Goal: Task Accomplishment & Management: Use online tool/utility

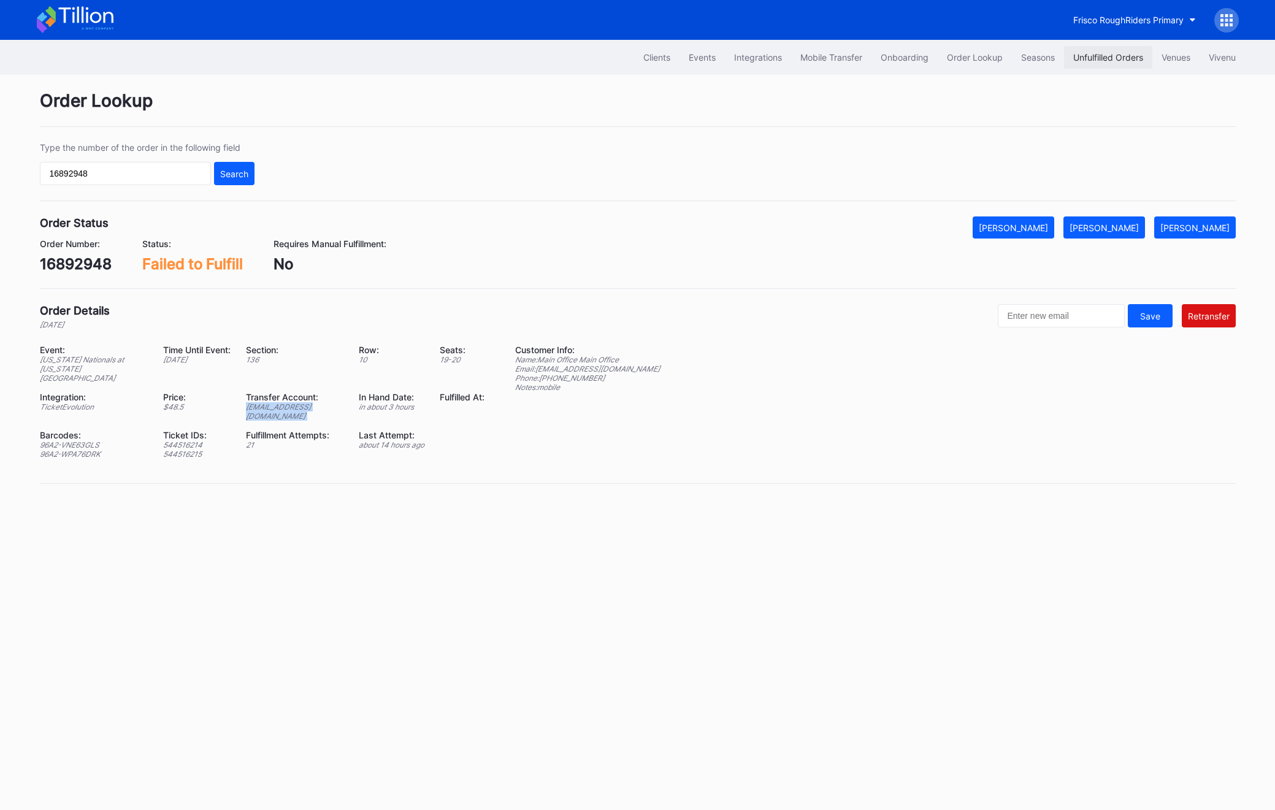
click at [1123, 59] on div "Unfulfilled Orders" at bounding box center [1108, 57] width 70 height 10
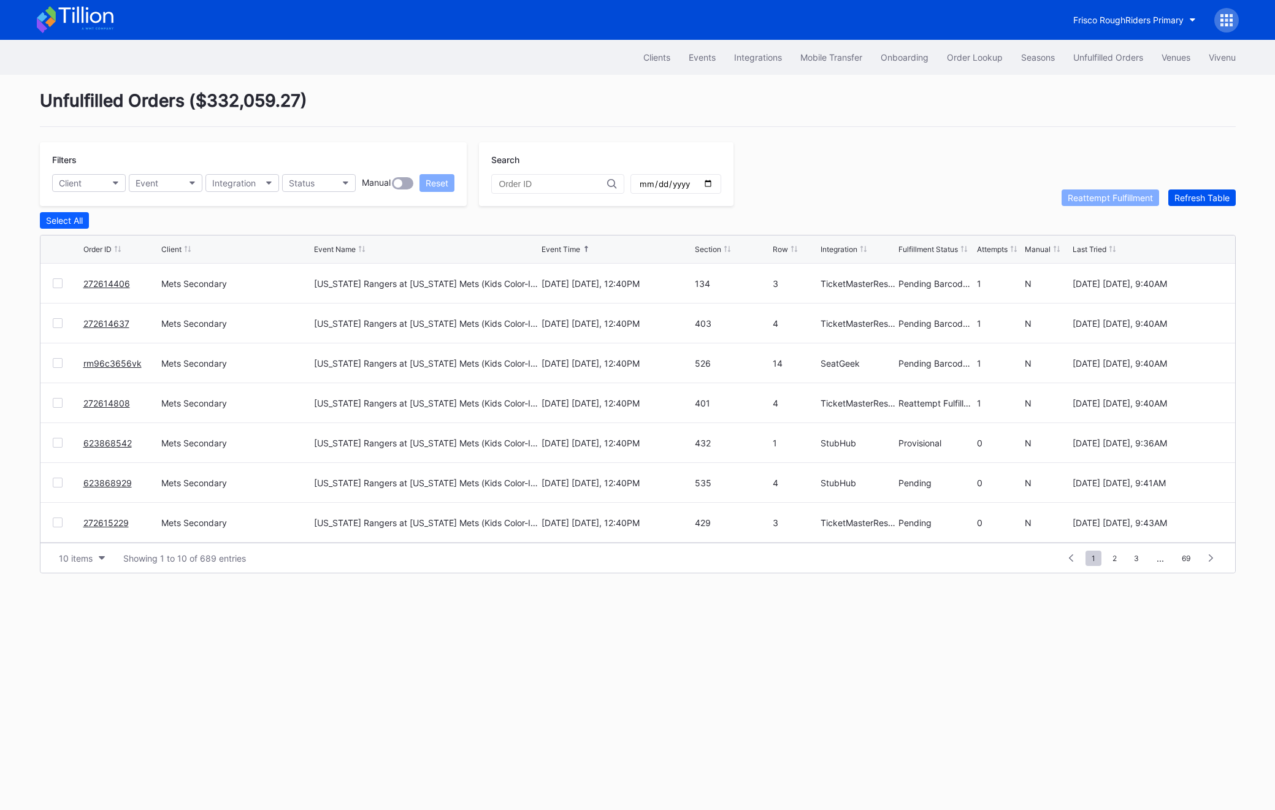
click at [1215, 196] on div "Refresh Table" at bounding box center [1201, 198] width 55 height 10
click at [60, 279] on div at bounding box center [58, 283] width 10 height 10
click at [1091, 194] on div "Reattempt Fulfillment" at bounding box center [1109, 198] width 85 height 10
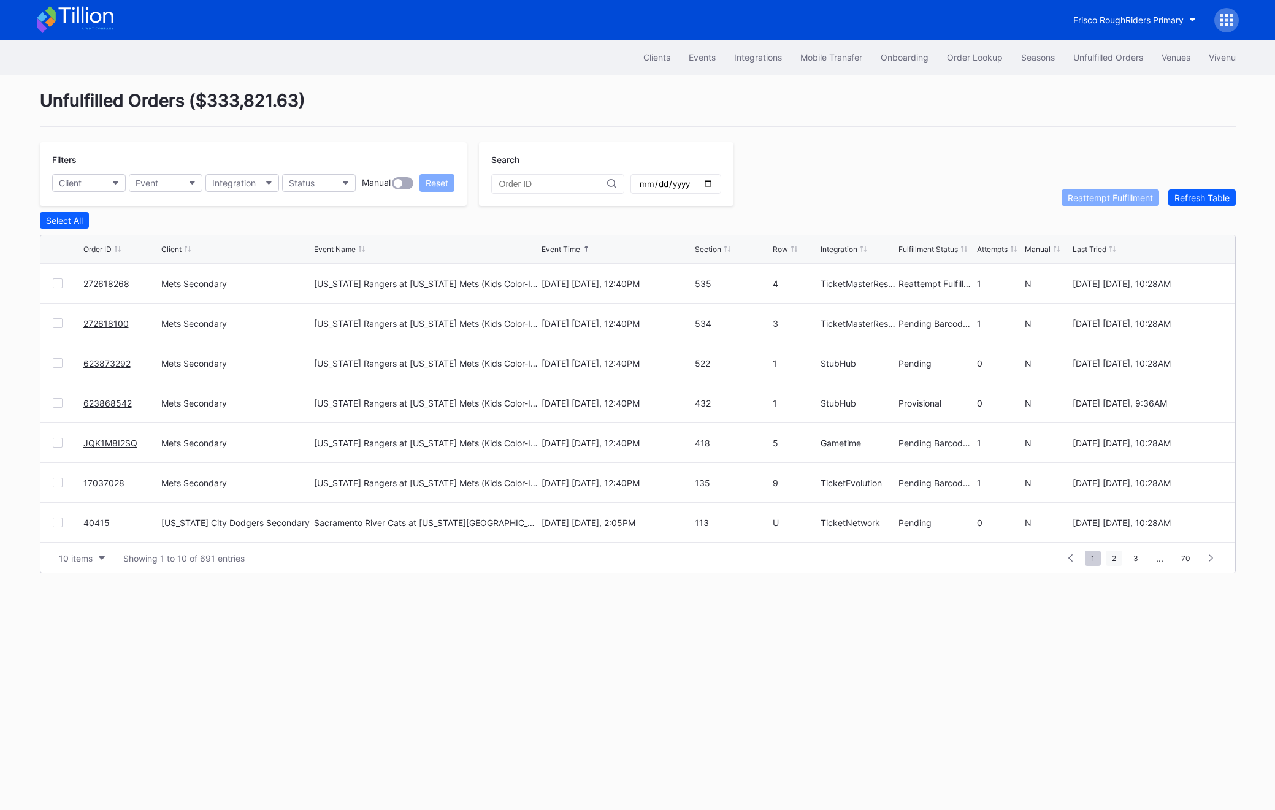
click at [1114, 560] on span "2" at bounding box center [1113, 558] width 17 height 15
click at [1077, 559] on span "1" at bounding box center [1070, 558] width 16 height 15
click at [118, 446] on link "0ry7ckp6vop" at bounding box center [110, 443] width 54 height 10
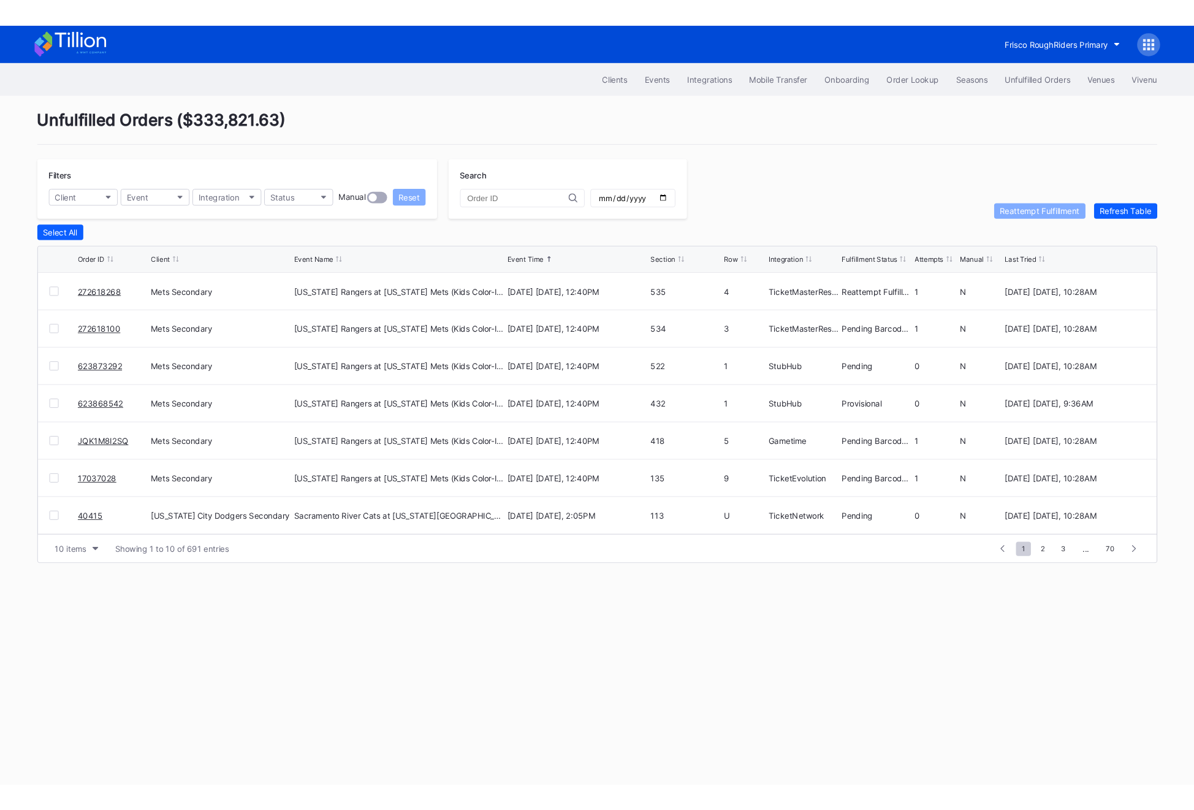
scroll to position [119, 0]
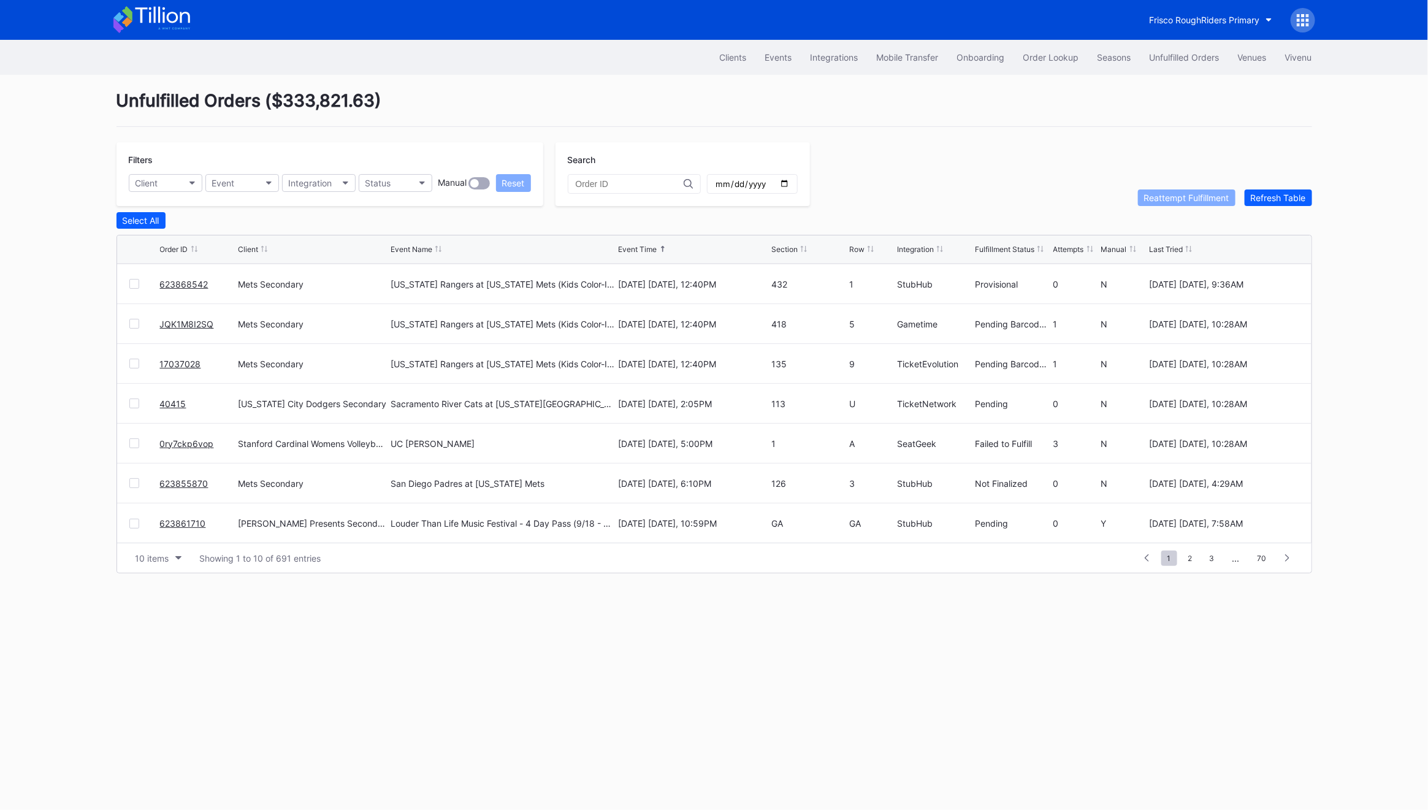
click at [186, 441] on link "0ry7ckp6vop" at bounding box center [187, 443] width 54 height 10
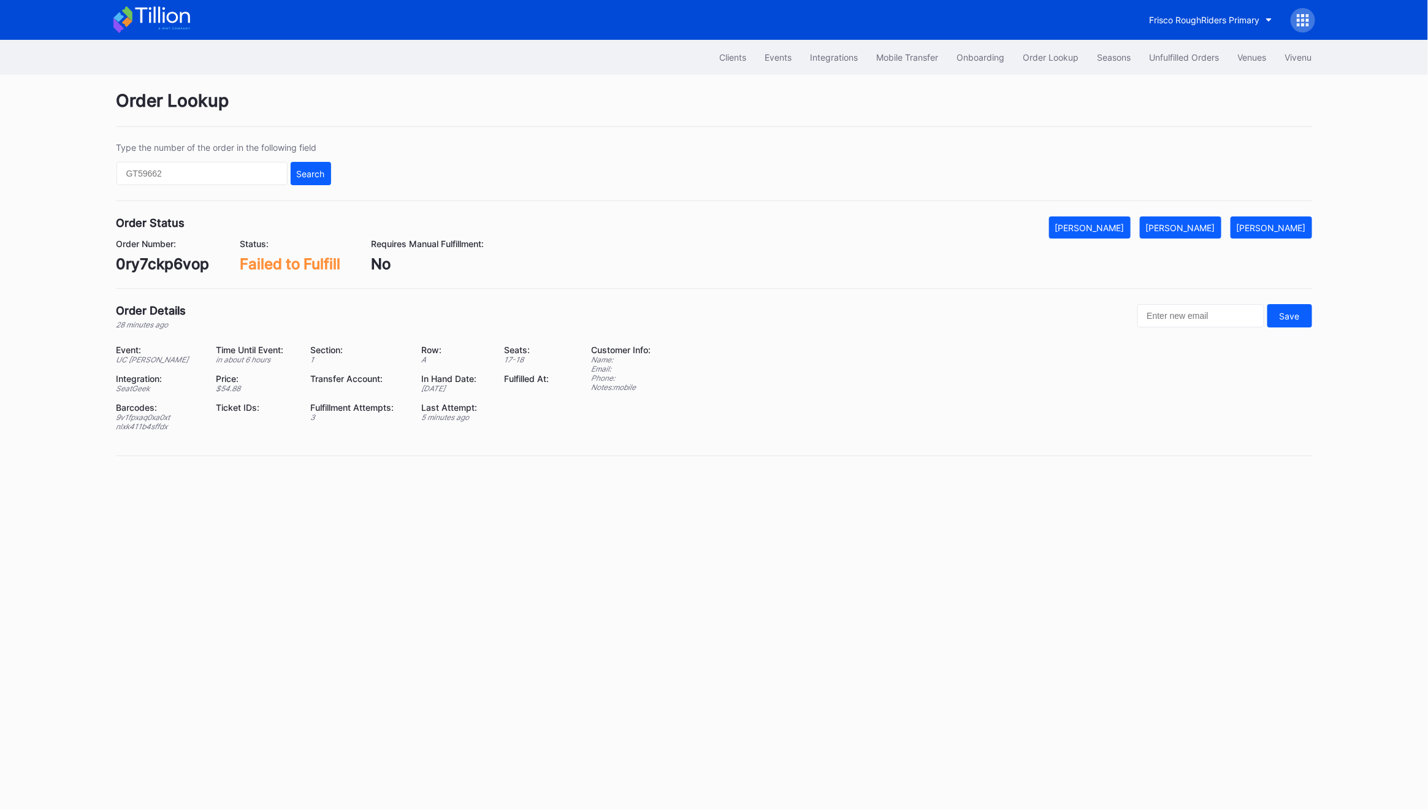
click at [151, 272] on div "0ry7ckp6vop" at bounding box center [162, 264] width 93 height 18
copy div "0ry7ckp6vop"
click at [741, 499] on div "Clients Events Integrations Mobile Transfer Onboarding Order Lookup Seasons Unf…" at bounding box center [714, 425] width 1428 height 770
click at [178, 273] on div "0ry7ckp6vop" at bounding box center [162, 264] width 93 height 18
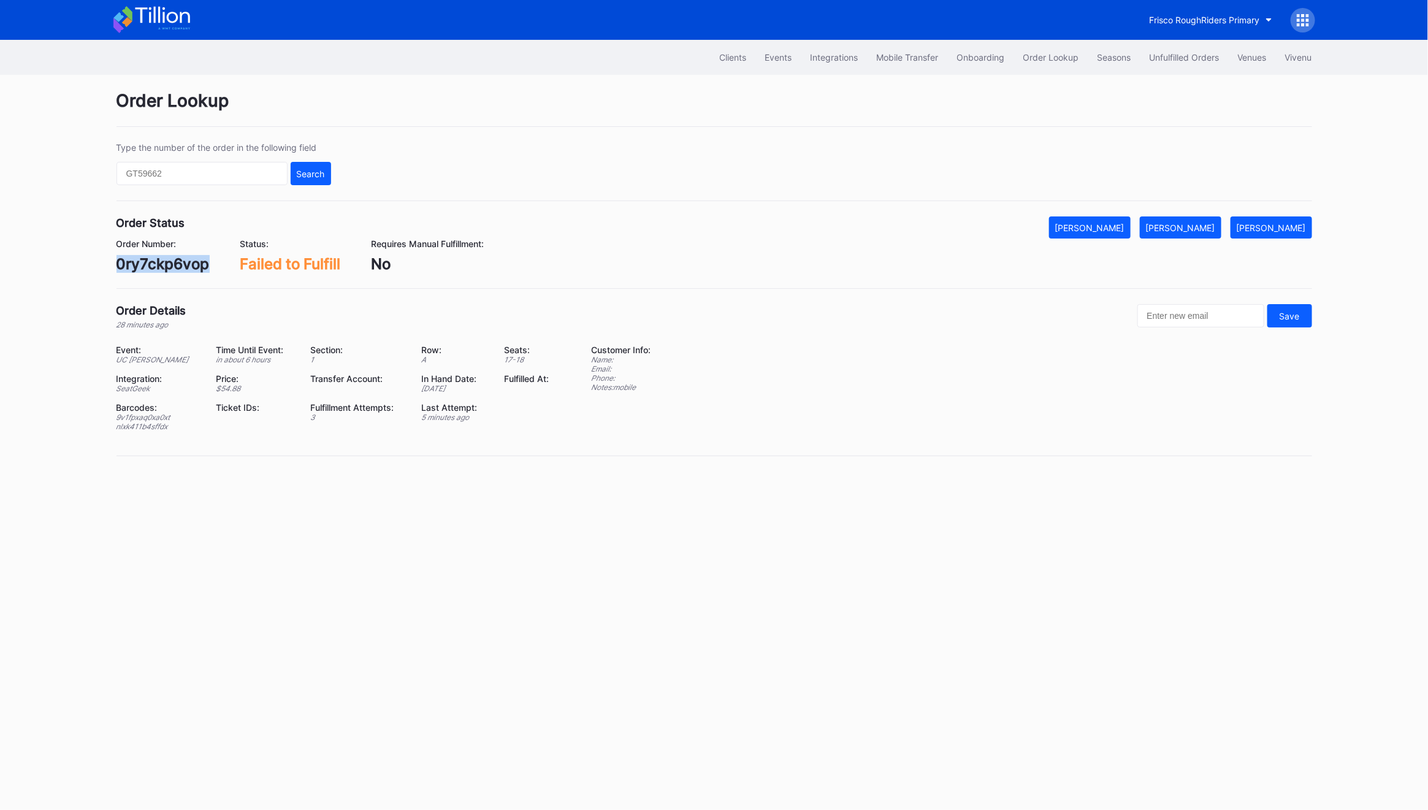
click at [178, 273] on div "0ry7ckp6vop" at bounding box center [162, 264] width 93 height 18
copy div "0ry7ckp6vop"
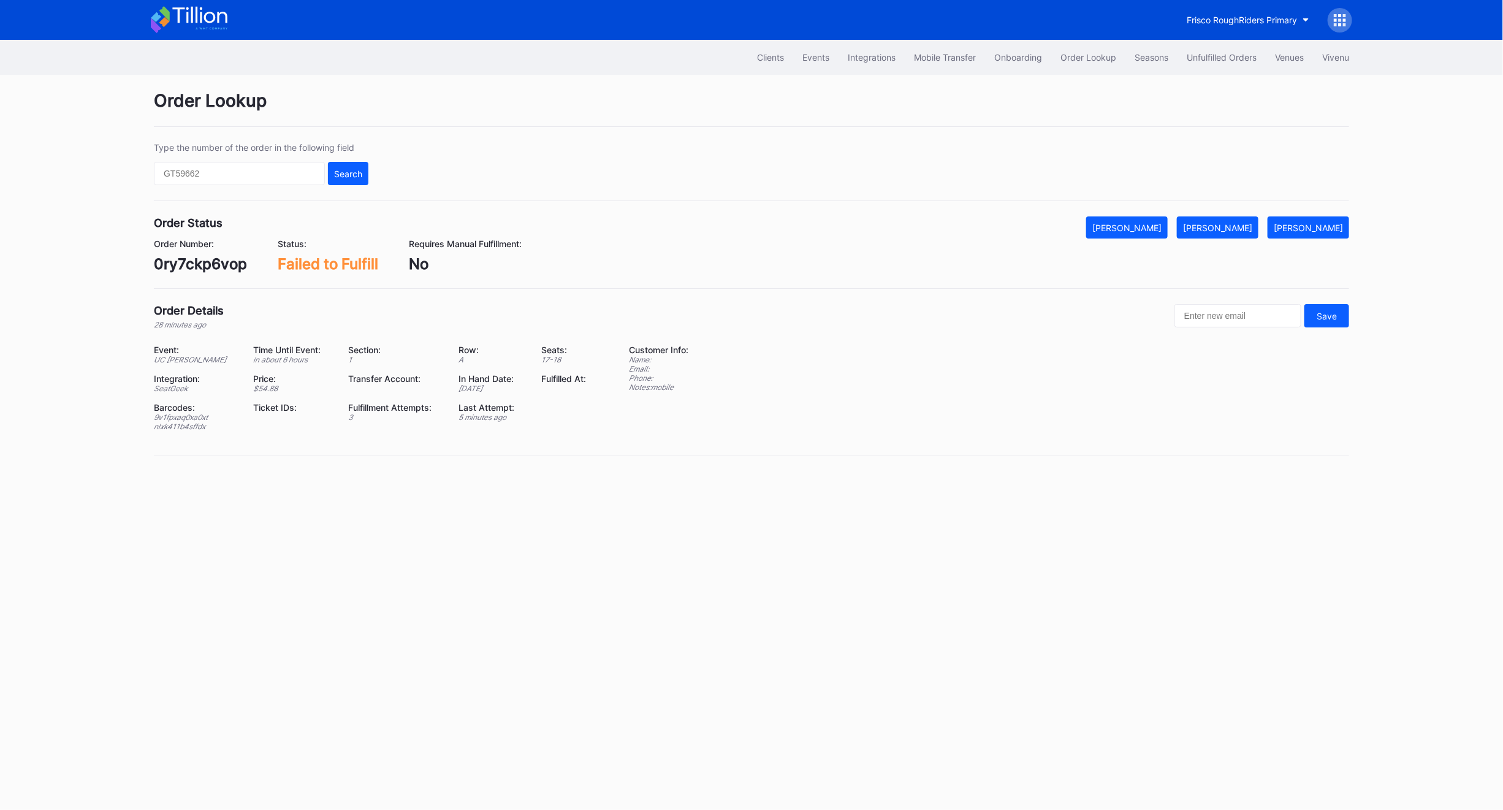
click at [185, 413] on div "Barcodes:" at bounding box center [196, 407] width 84 height 10
copy div "Barcodes"
click at [185, 419] on div "9v1fpxaq0xa0xt" at bounding box center [196, 417] width 84 height 9
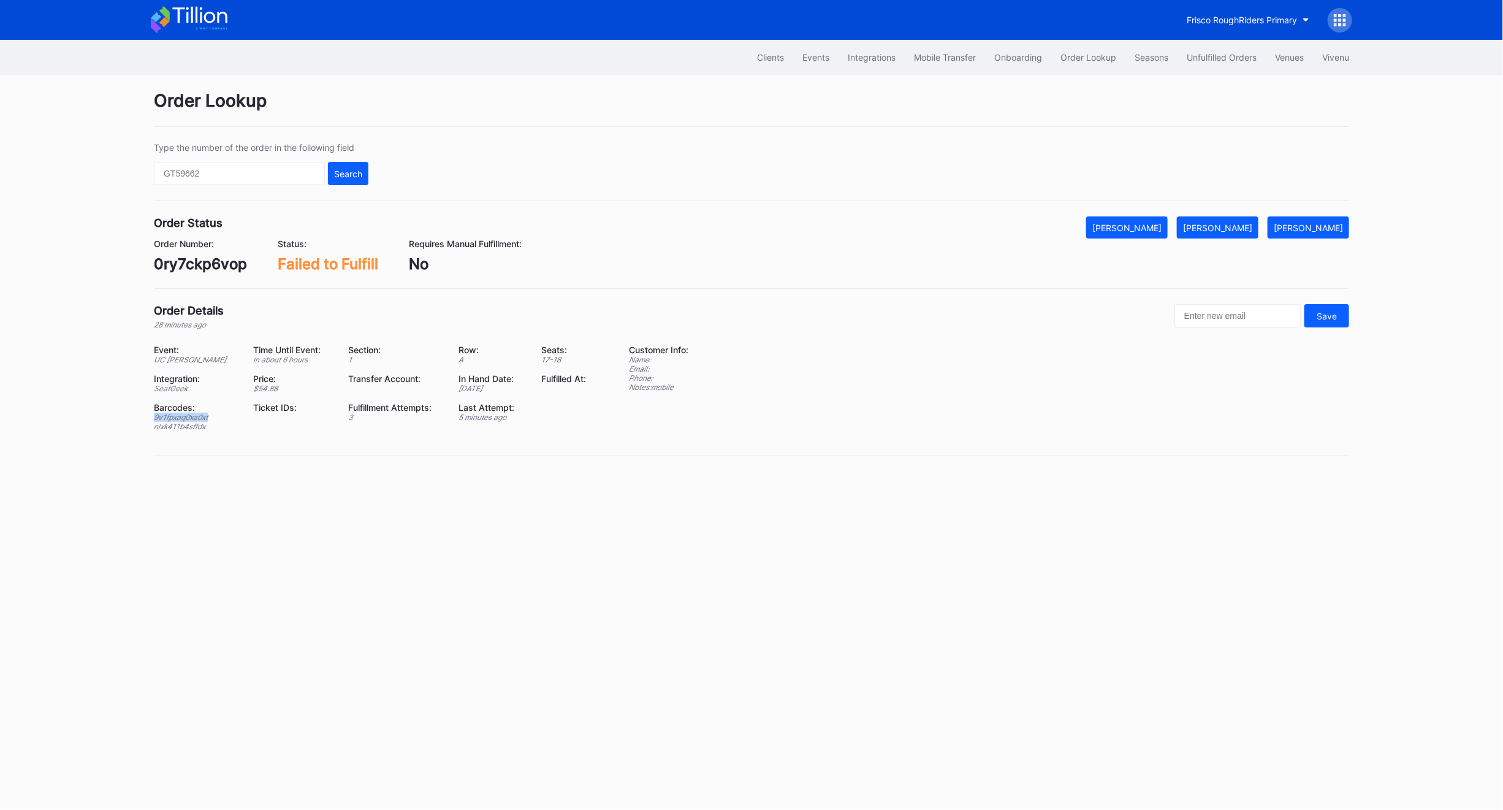
copy div "9v1fpxaq0xa0xt"
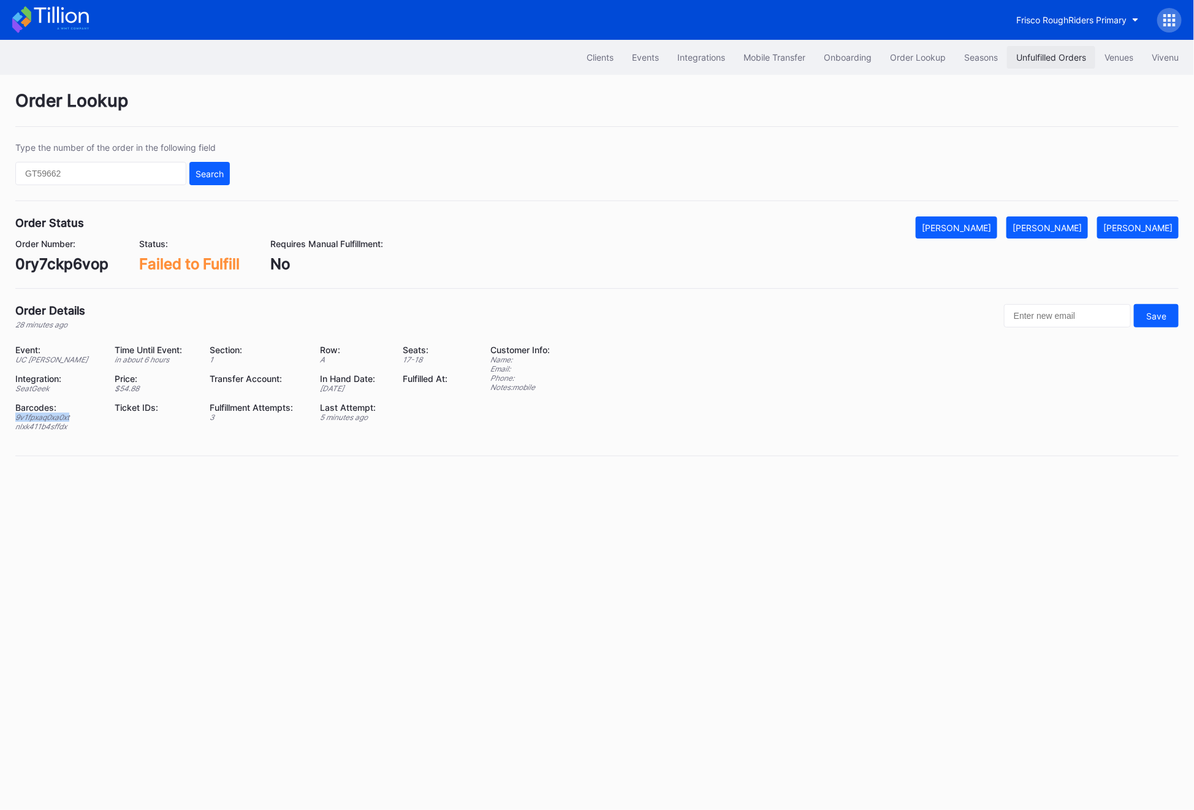
click at [1036, 58] on div "Unfulfilled Orders" at bounding box center [1051, 57] width 70 height 10
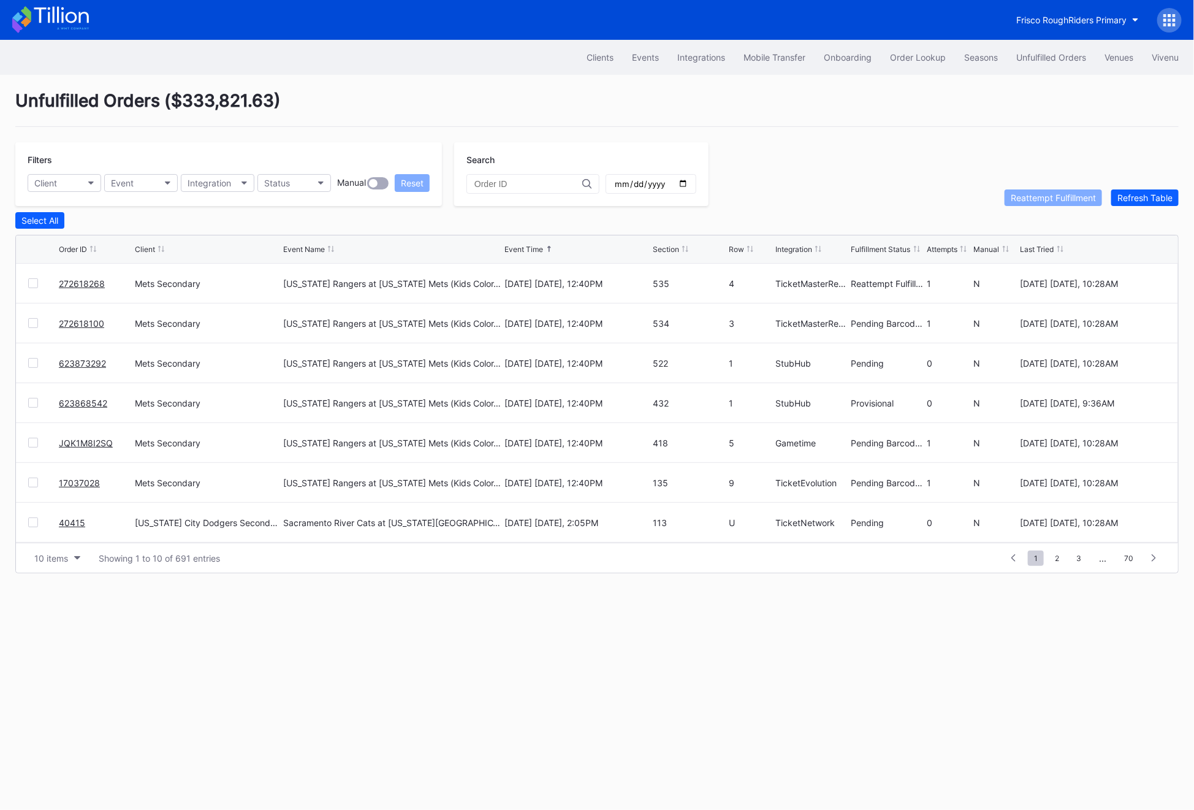
click at [208, 193] on div "Filters Client Event Integration Status Manual Reset" at bounding box center [228, 174] width 427 height 64
click at [290, 185] on button "Status" at bounding box center [294, 183] width 74 height 18
click at [290, 236] on div "Failed to Fulfill" at bounding box center [295, 237] width 57 height 10
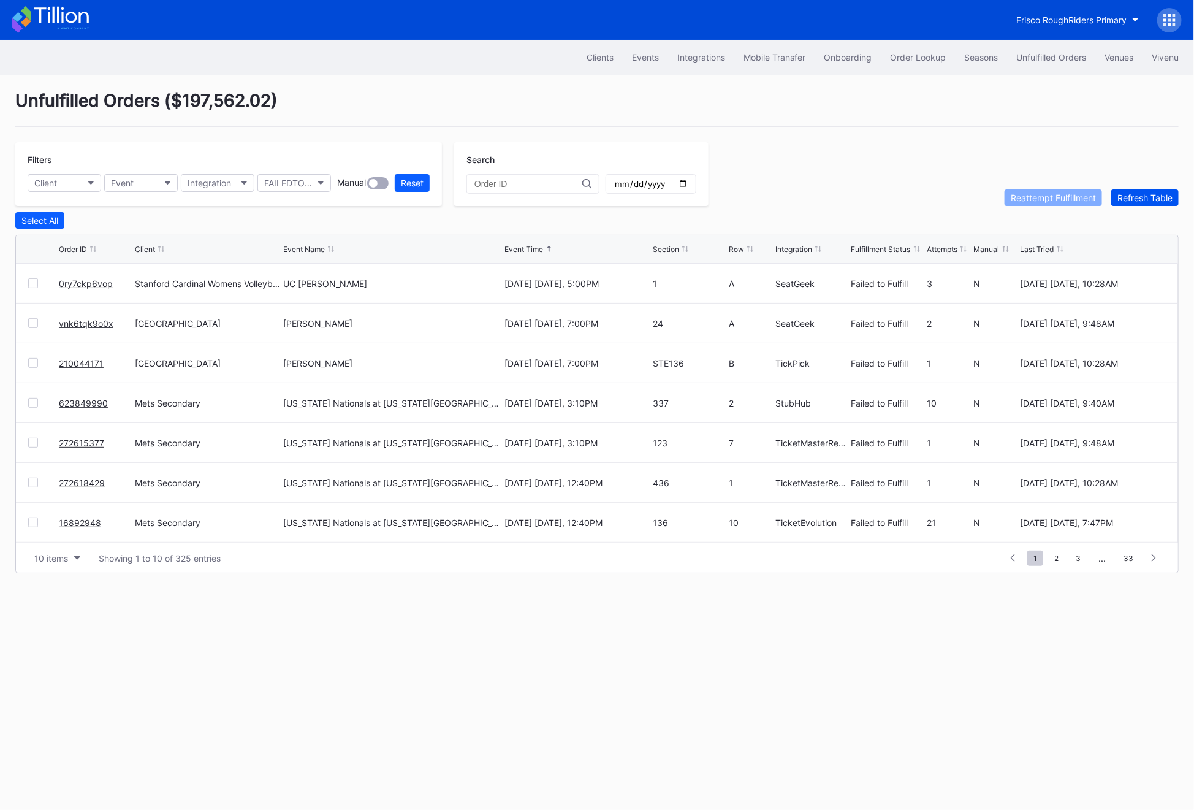
click at [1153, 193] on div "Refresh Table" at bounding box center [1145, 198] width 55 height 10
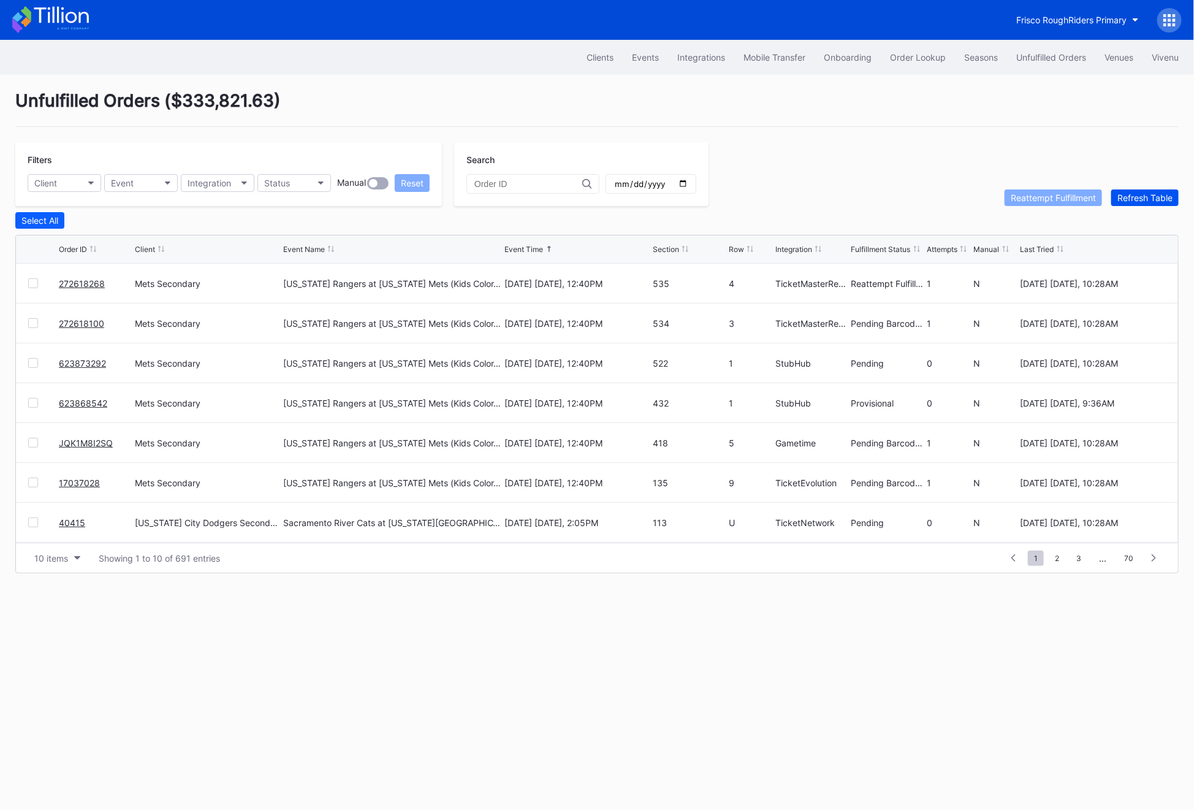
click at [1153, 193] on div "Refresh Table" at bounding box center [1145, 198] width 55 height 10
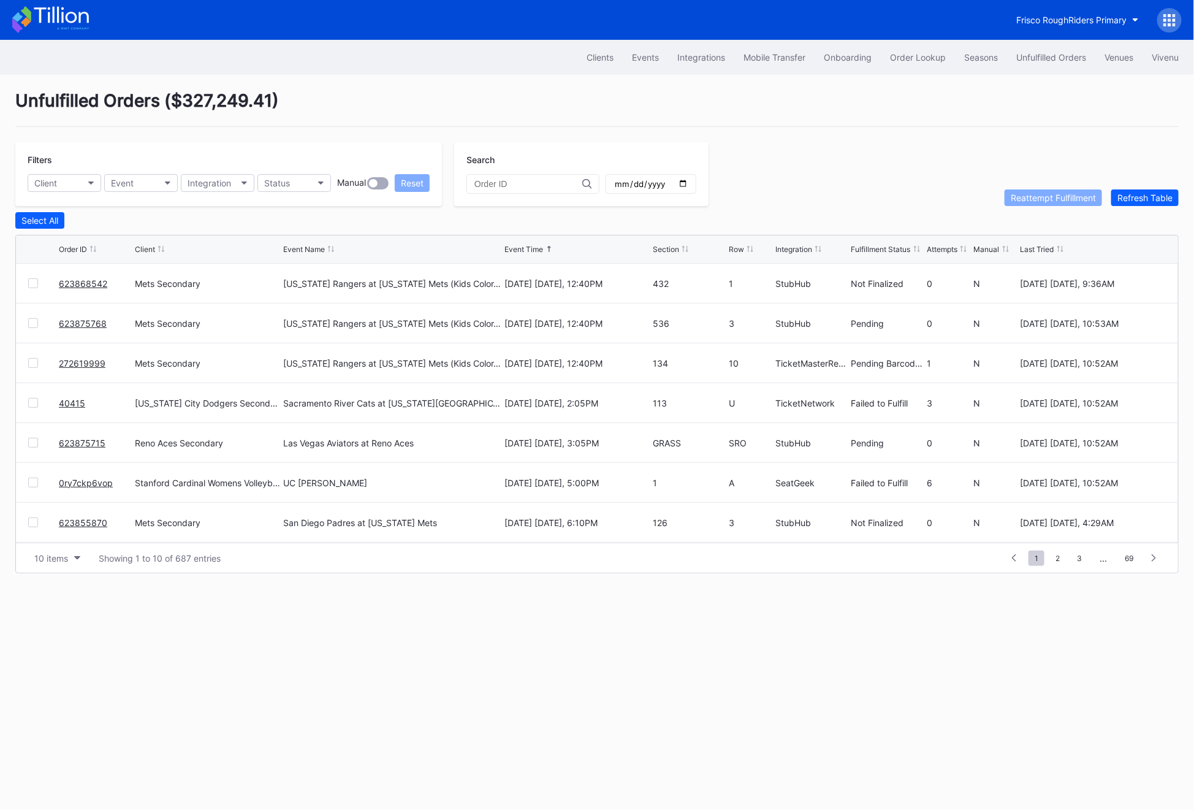
click at [78, 400] on link "40415" at bounding box center [72, 403] width 26 height 10
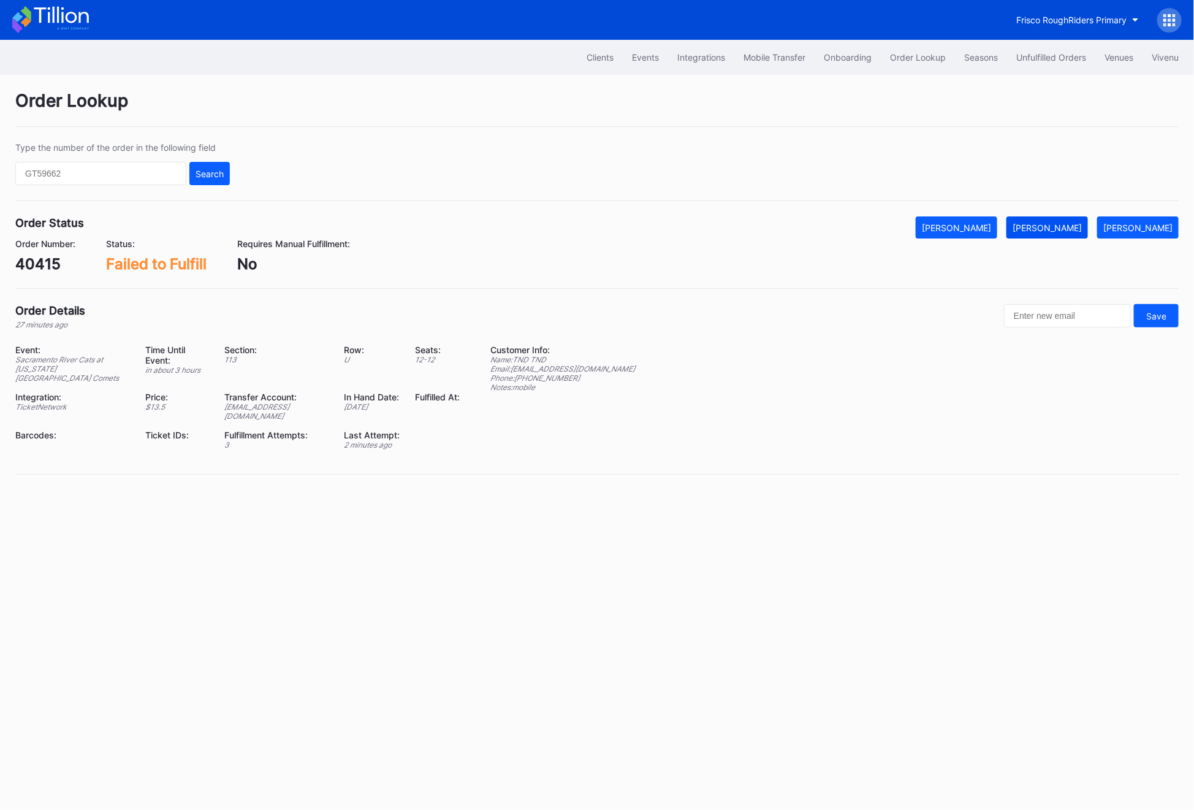
click at [1075, 229] on div "[PERSON_NAME]" at bounding box center [1047, 228] width 69 height 10
click at [1085, 63] on button "Unfulfilled Orders" at bounding box center [1051, 57] width 88 height 23
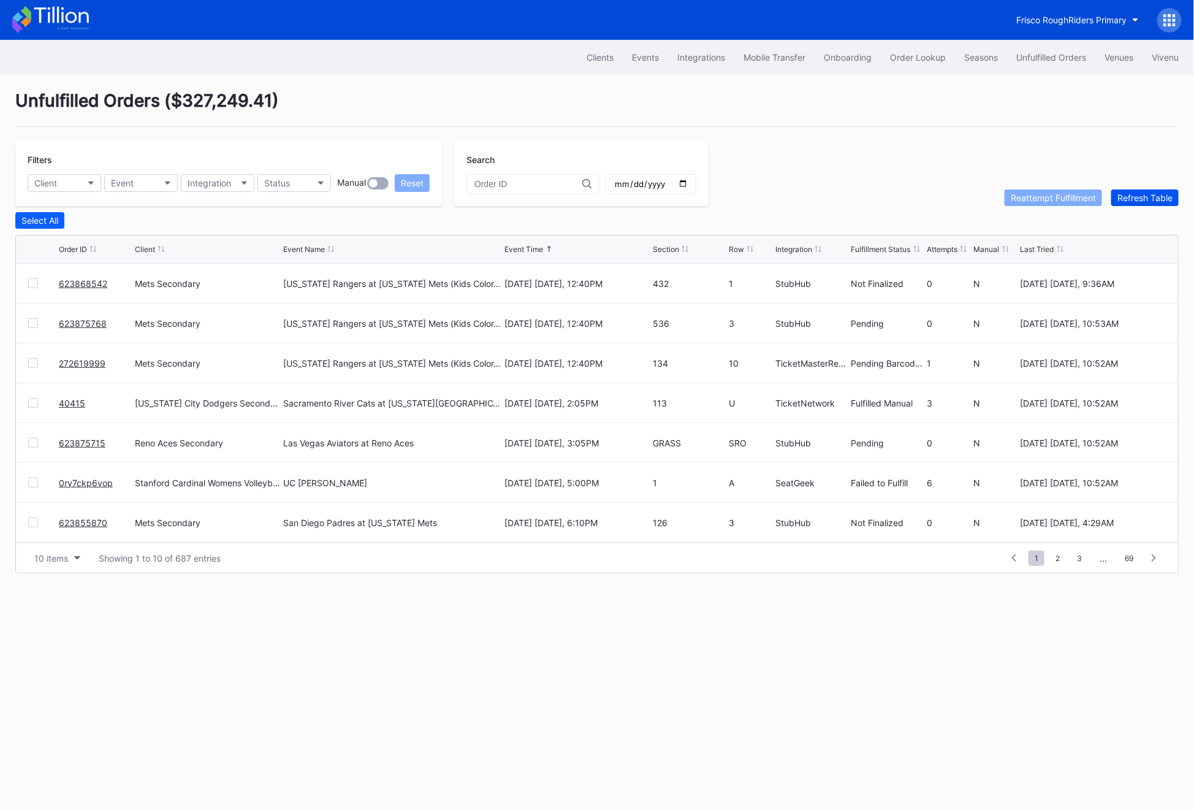
click at [1132, 199] on div "Refresh Table" at bounding box center [1145, 198] width 55 height 10
click at [97, 406] on link "0ry7ckp6vop" at bounding box center [86, 403] width 54 height 10
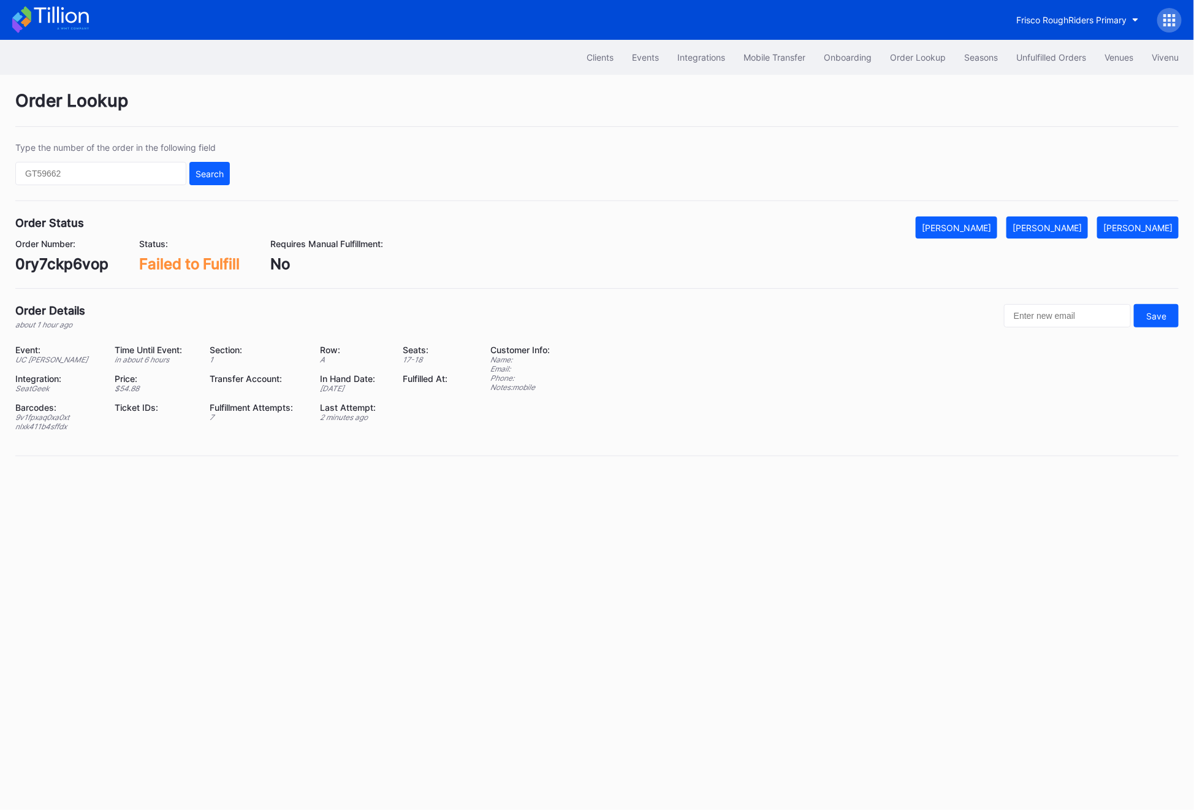
click at [70, 265] on div "0ry7ckp6vop" at bounding box center [61, 264] width 93 height 18
copy div "0ry7ckp6vop"
click at [1078, 231] on div "[PERSON_NAME]" at bounding box center [1047, 228] width 69 height 10
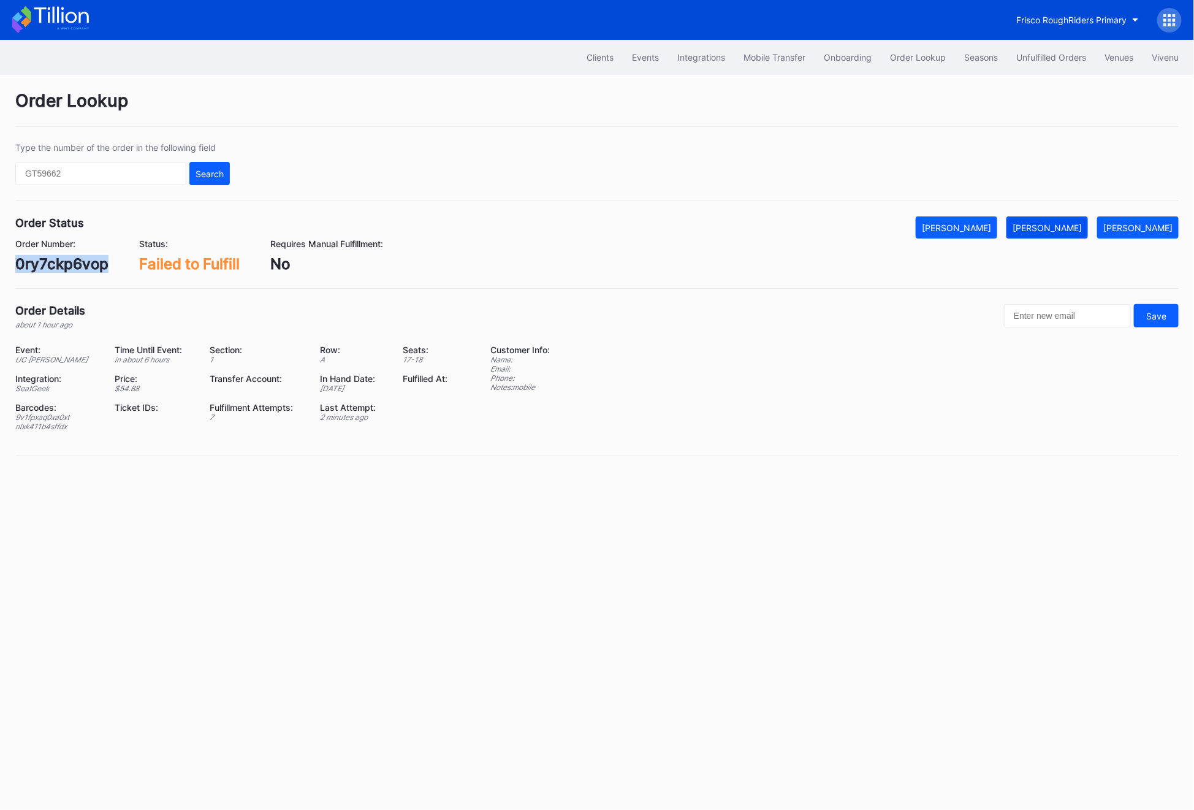
click at [1078, 231] on div "[PERSON_NAME]" at bounding box center [1047, 228] width 69 height 10
click at [1052, 53] on div "Unfulfilled Orders" at bounding box center [1051, 57] width 70 height 10
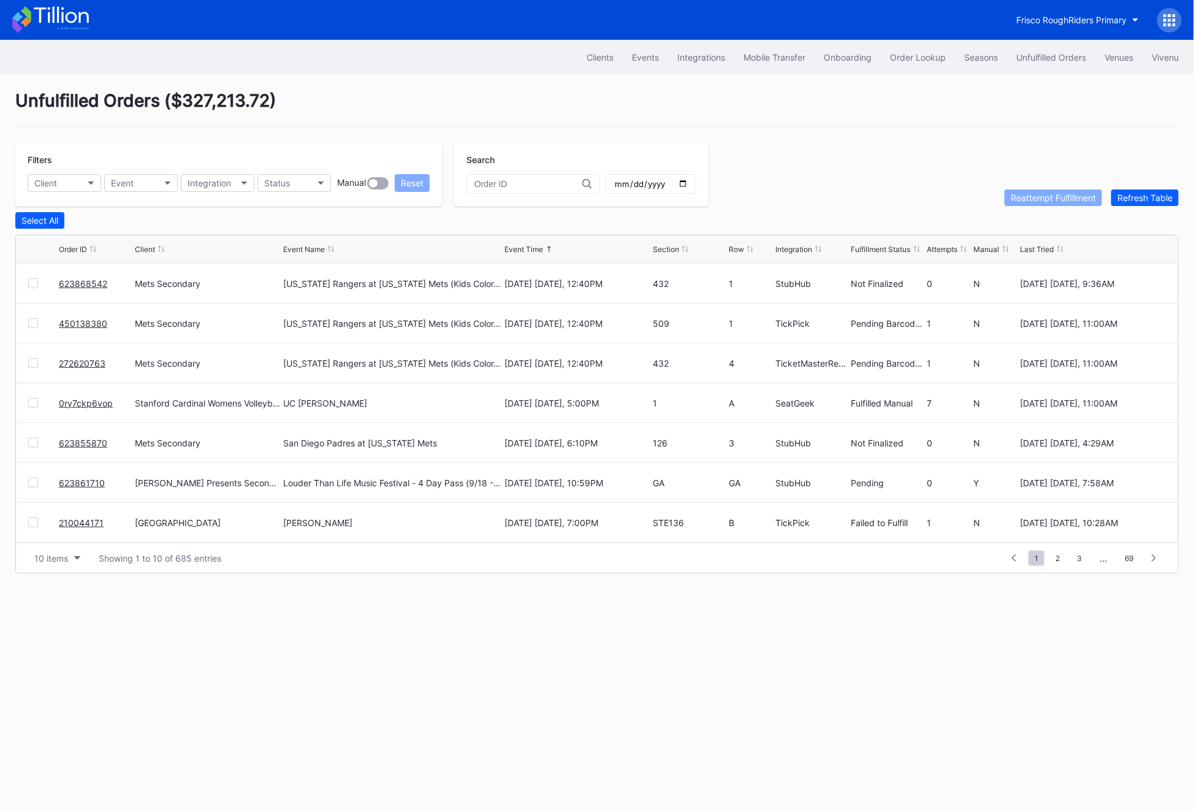
click at [1052, 53] on div "Unfulfilled Orders" at bounding box center [1051, 57] width 70 height 10
click at [1159, 219] on div "Select All" at bounding box center [597, 220] width 1164 height 17
click at [1156, 197] on div "Refresh Table" at bounding box center [1145, 198] width 55 height 10
